Goal: Complete application form: Complete application form

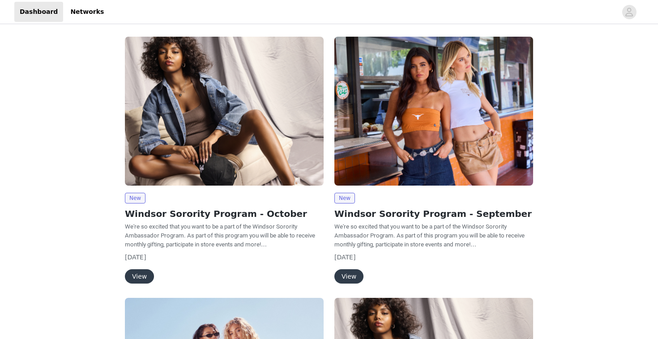
click at [140, 281] on button "View" at bounding box center [139, 276] width 29 height 14
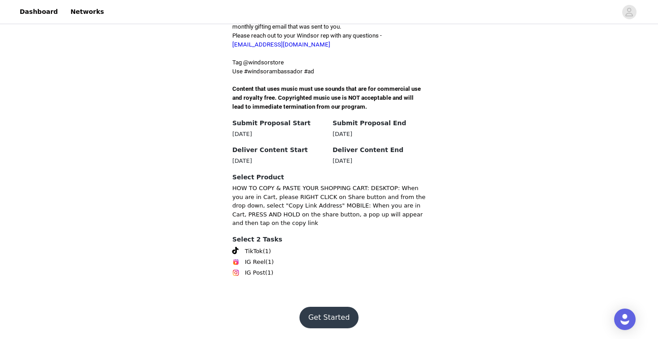
scroll to position [341, 0]
click at [307, 316] on button "Get Started" at bounding box center [329, 317] width 60 height 21
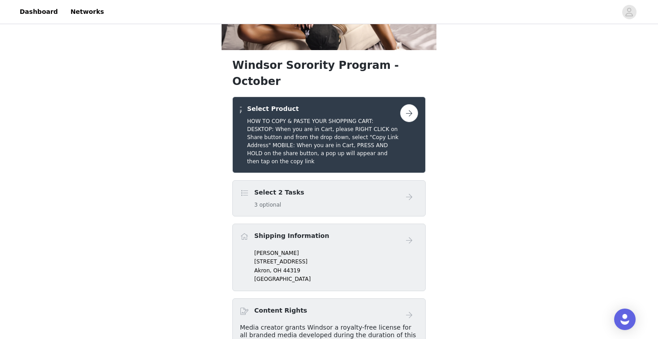
scroll to position [126, 0]
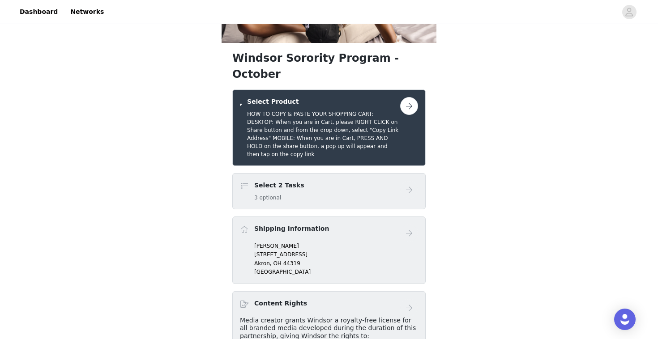
click at [412, 115] on button "button" at bounding box center [409, 106] width 18 height 18
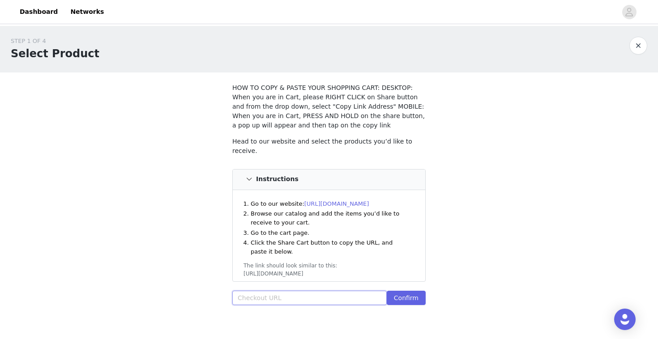
click at [280, 294] on input "text" at bounding box center [309, 298] width 154 height 14
paste input "https://www.windsorstore.com/cart/17617767923763:1,43446833840179:1,43549665722…"
type input "https://www.windsorstore.com/cart/17617767923763:1,43446833840179:1,43549665722…"
click at [410, 295] on button "Confirm" at bounding box center [406, 298] width 39 height 14
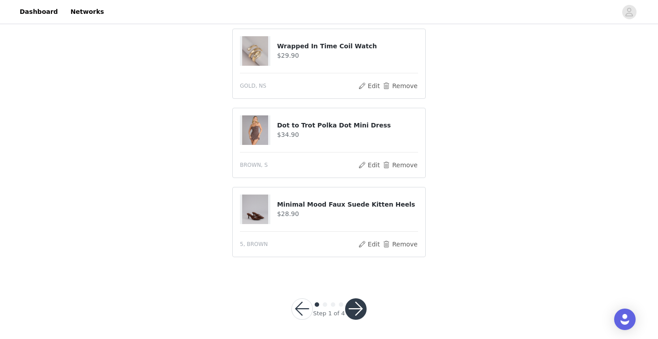
scroll to position [597, 0]
click at [362, 304] on button "button" at bounding box center [355, 309] width 21 height 21
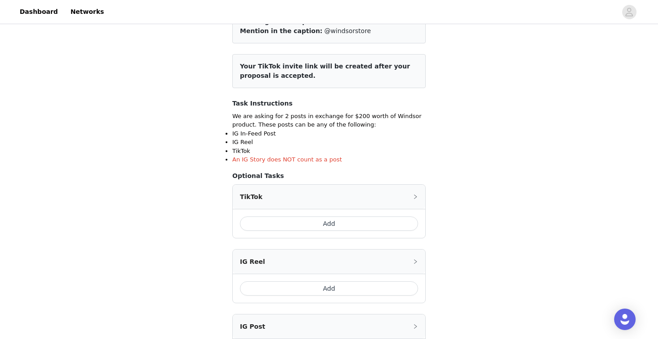
scroll to position [101, 0]
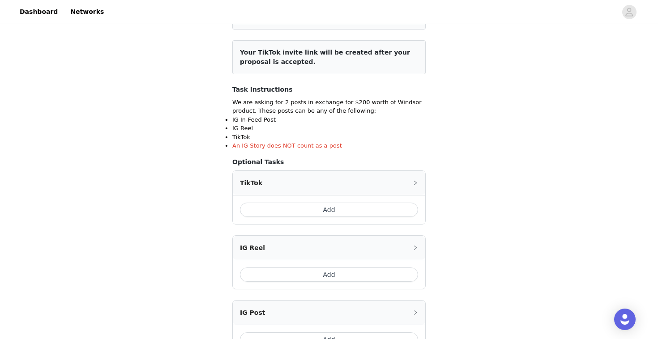
click at [380, 209] on button "Add" at bounding box center [329, 210] width 178 height 14
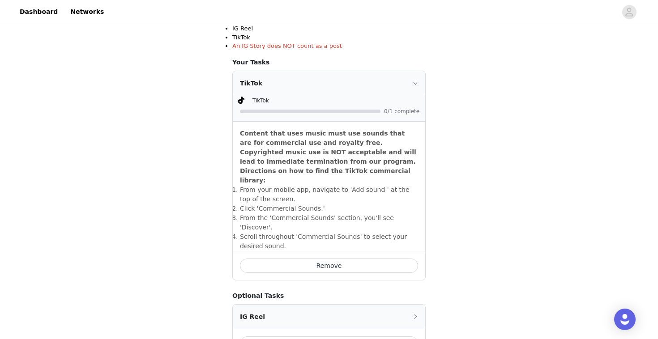
scroll to position [212, 0]
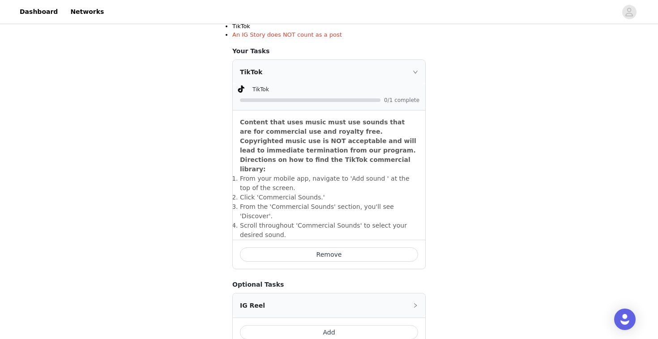
click at [413, 69] on icon "icon: right" at bounding box center [415, 71] width 5 height 5
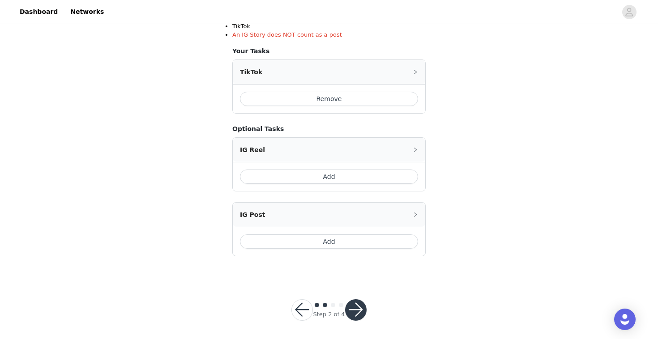
click at [330, 245] on button "Add" at bounding box center [329, 242] width 178 height 14
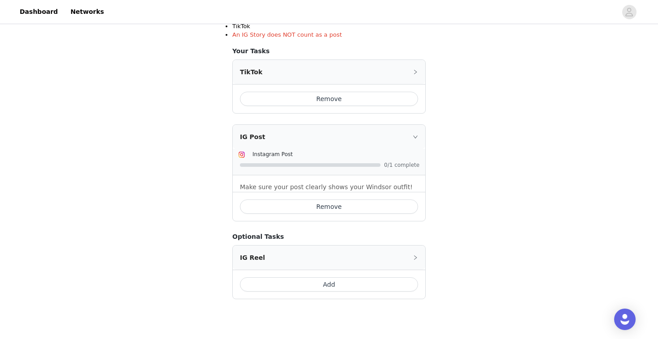
click at [417, 131] on div "IG Post" at bounding box center [329, 137] width 192 height 24
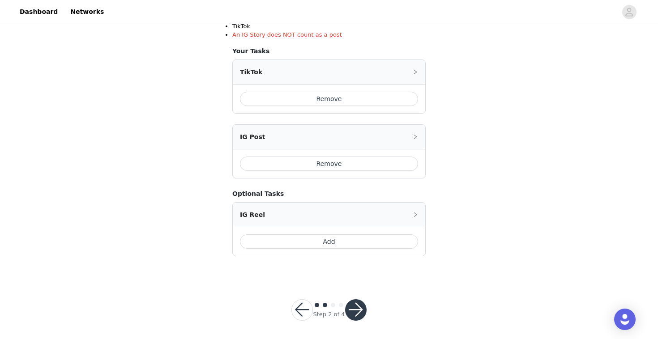
click at [356, 312] on button "button" at bounding box center [355, 309] width 21 height 21
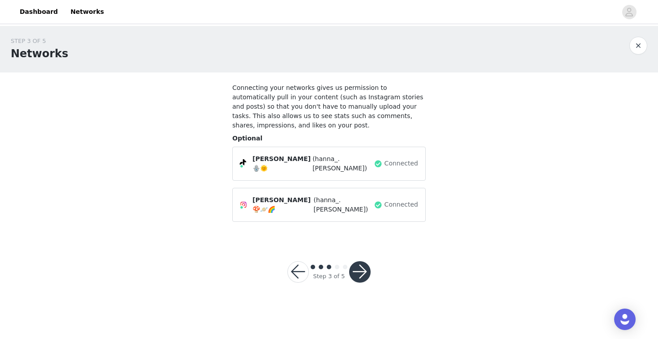
click at [361, 263] on button "button" at bounding box center [359, 271] width 21 height 21
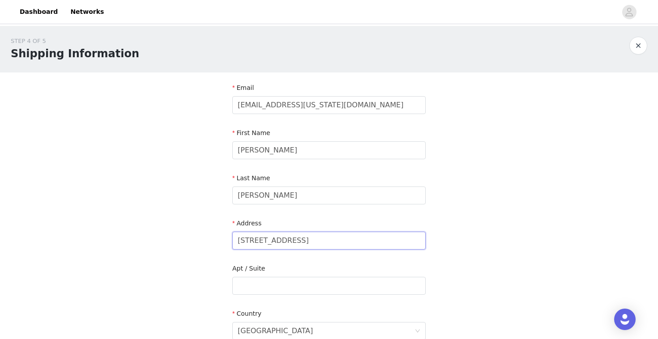
drag, startPoint x: 296, startPoint y: 243, endPoint x: 213, endPoint y: 243, distance: 82.8
type input "55 Mill St"
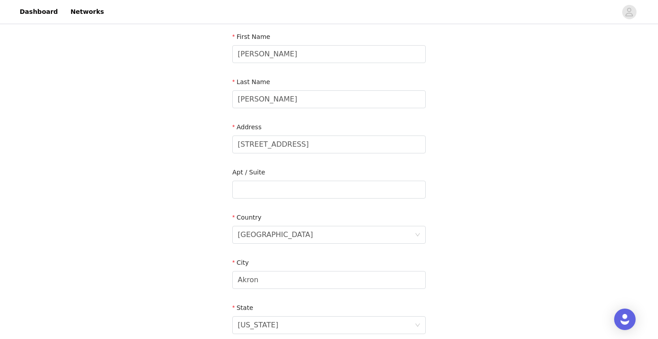
scroll to position [106, 0]
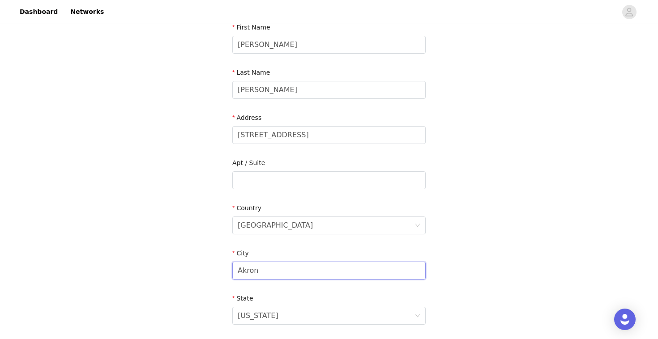
drag, startPoint x: 270, startPoint y: 269, endPoint x: 217, endPoint y: 266, distance: 53.3
click at [218, 269] on div "STEP 4 OF 5 Shipping Information Email hs117423@ohio.edu First Name Hanna Last …" at bounding box center [329, 180] width 658 height 520
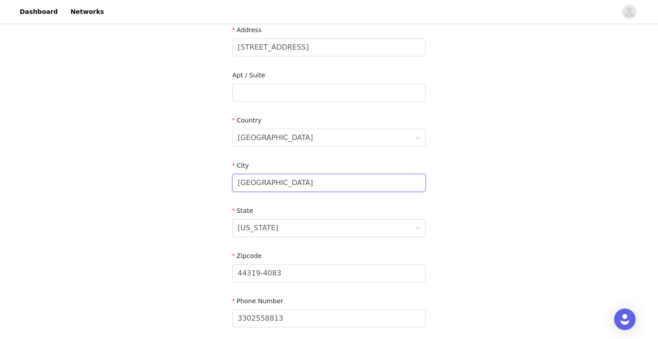
scroll to position [199, 0]
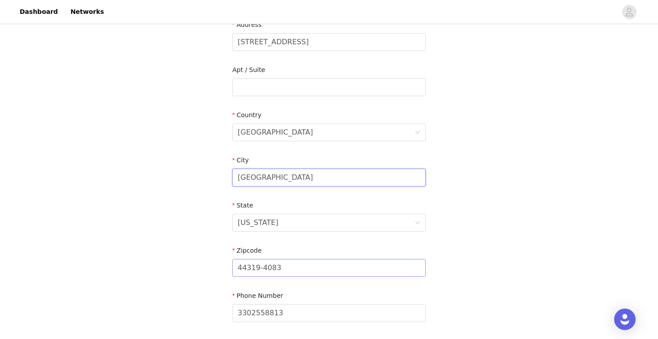
type input "Athens"
drag, startPoint x: 288, startPoint y: 269, endPoint x: 213, endPoint y: 266, distance: 74.8
type input "45701"
click at [553, 77] on div "STEP 4 OF 5 Shipping Information Email hs117423@ohio.edu First Name Hanna Last …" at bounding box center [329, 87] width 658 height 520
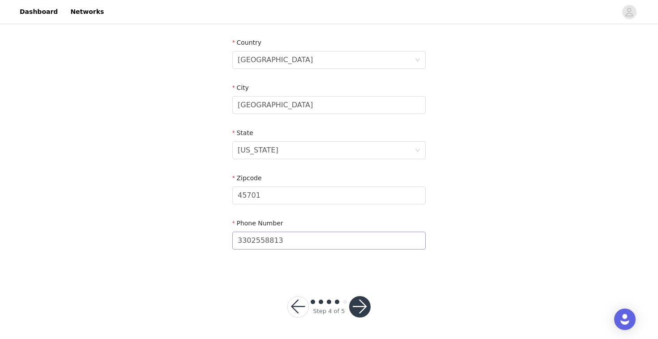
scroll to position [271, 0]
click at [361, 308] on button "button" at bounding box center [359, 307] width 21 height 21
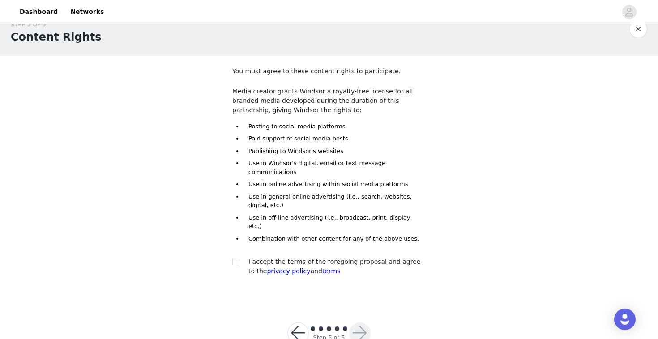
scroll to position [17, 0]
click at [242, 257] on div at bounding box center [238, 261] width 13 height 9
click at [236, 258] on input "checkbox" at bounding box center [235, 261] width 6 height 6
checkbox input "true"
click at [354, 322] on button "button" at bounding box center [359, 332] width 21 height 21
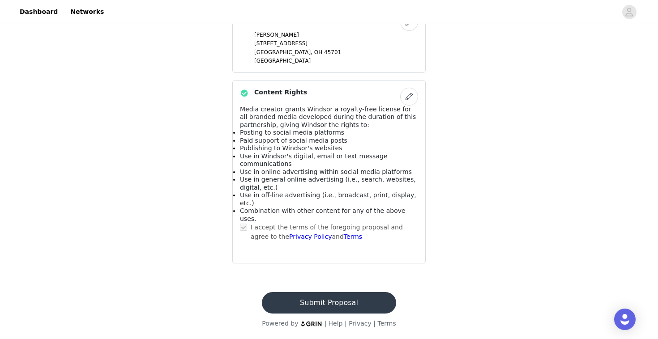
click at [330, 309] on button "Submit Proposal" at bounding box center [329, 302] width 134 height 21
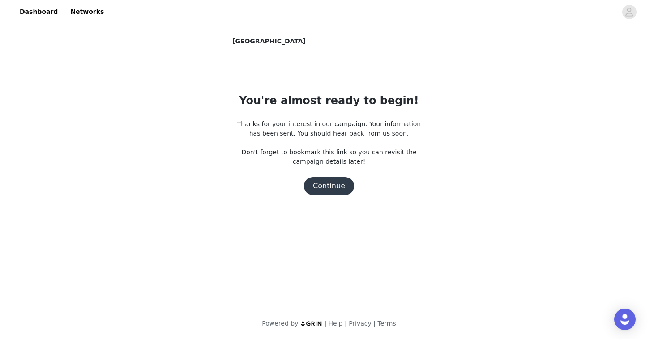
click at [338, 185] on button "Continue" at bounding box center [329, 186] width 50 height 18
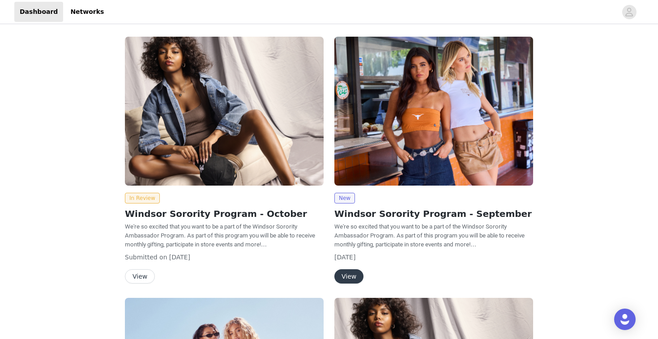
click at [406, 0] on header "Dashboard Networks" at bounding box center [329, 12] width 658 height 24
